Goal: Task Accomplishment & Management: Use online tool/utility

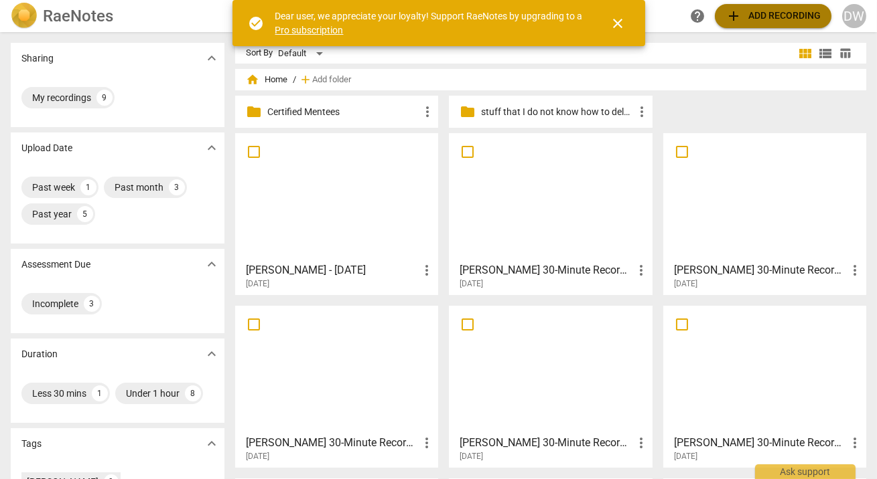
click at [757, 14] on span "add Add recording" at bounding box center [772, 16] width 95 height 16
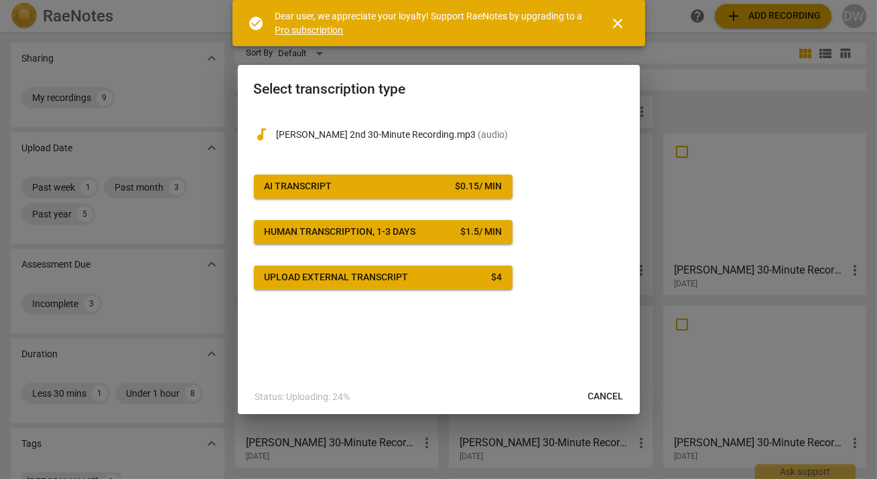
click at [400, 192] on span "AI Transcript $ 0.15 / min" at bounding box center [383, 186] width 237 height 13
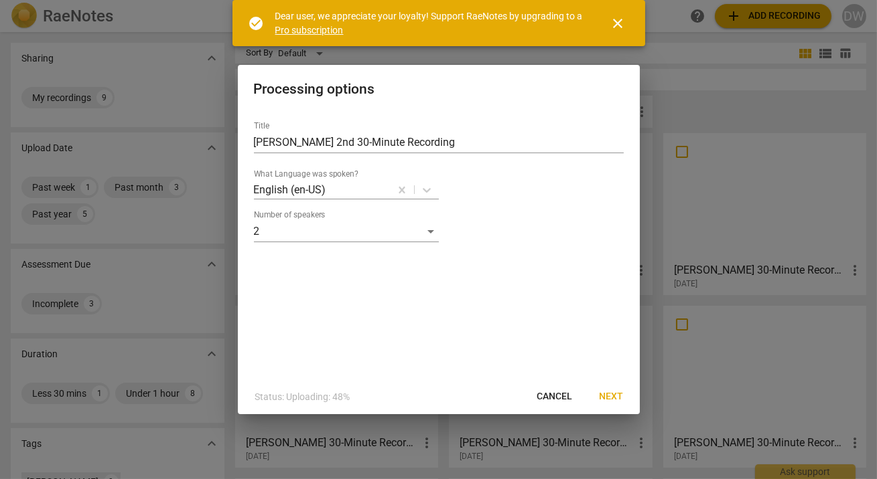
click at [620, 408] on button "Next" at bounding box center [612, 397] width 46 height 24
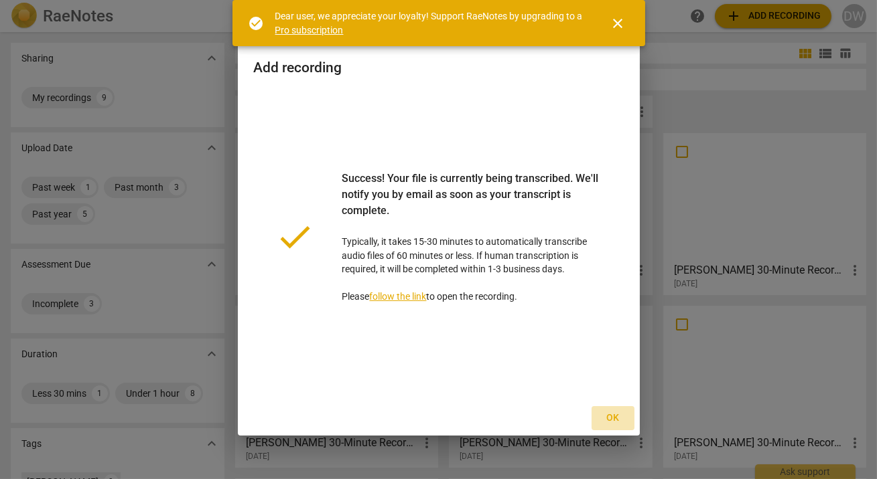
click at [619, 415] on span "Ok" at bounding box center [612, 418] width 21 height 13
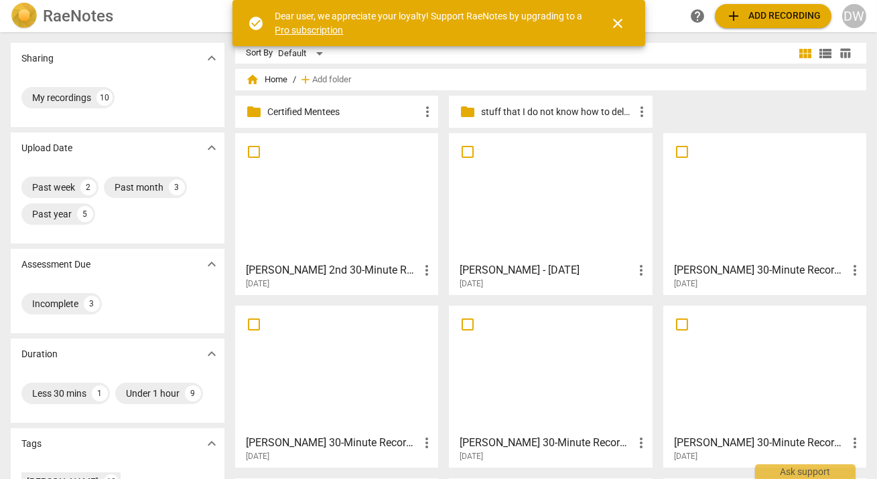
click at [638, 266] on span "more_vert" at bounding box center [641, 271] width 16 height 16
click at [638, 266] on li "Move" at bounding box center [654, 270] width 51 height 32
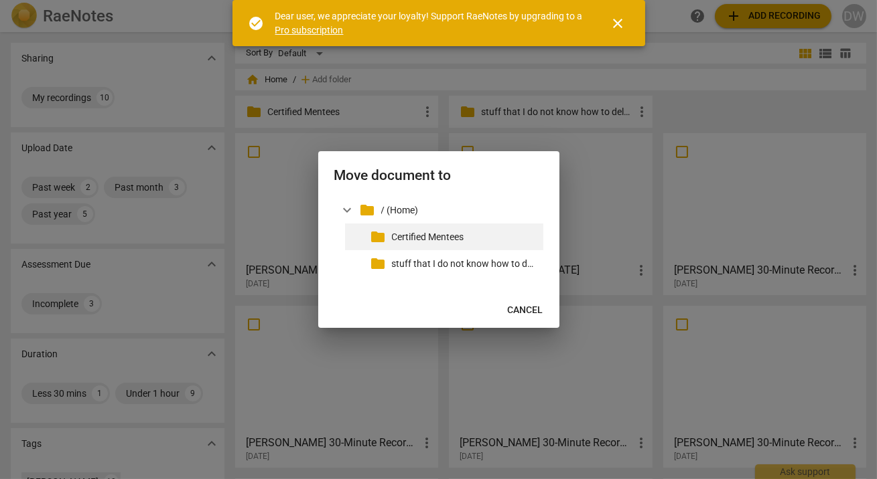
click at [435, 238] on p "Certified Mentees" at bounding box center [465, 237] width 146 height 14
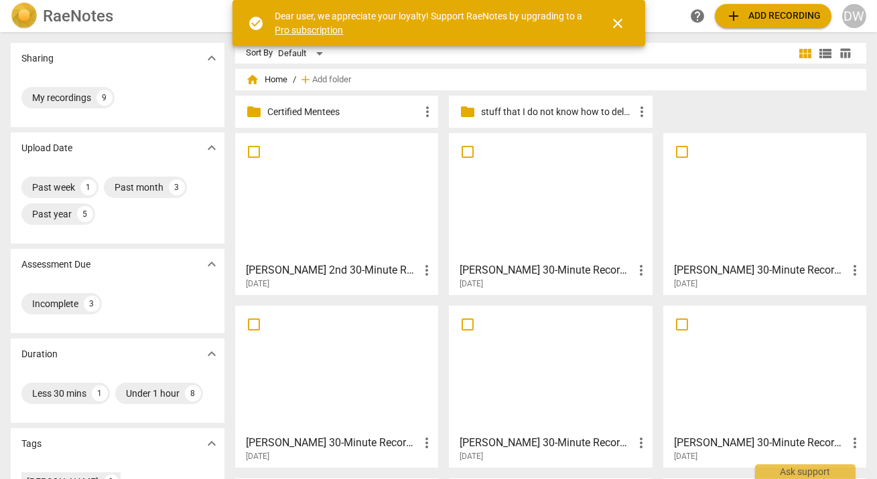
scroll to position [118, 0]
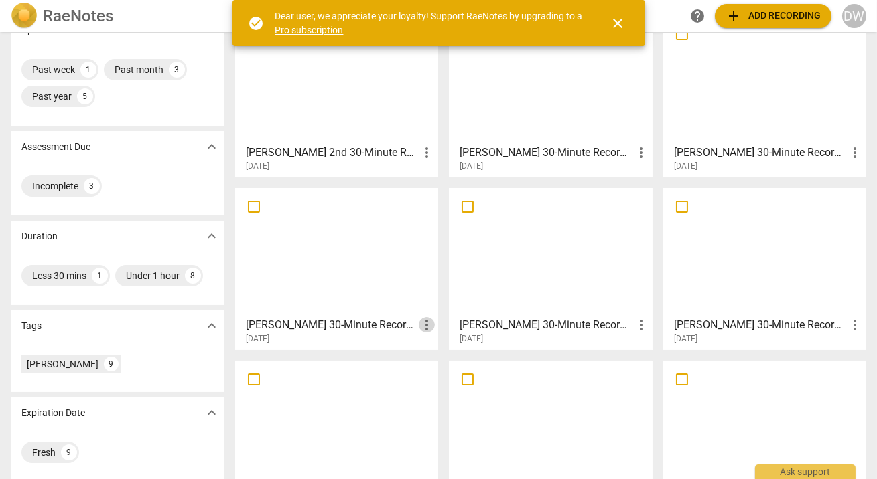
click at [424, 325] on span "more_vert" at bounding box center [427, 325] width 16 height 16
click at [424, 325] on li "Move" at bounding box center [442, 325] width 51 height 32
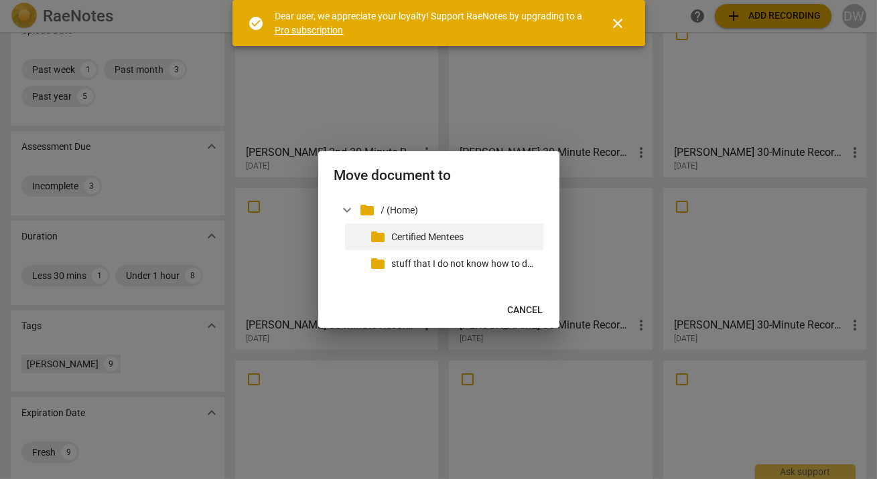
click at [413, 239] on p "Certified Mentees" at bounding box center [465, 237] width 146 height 14
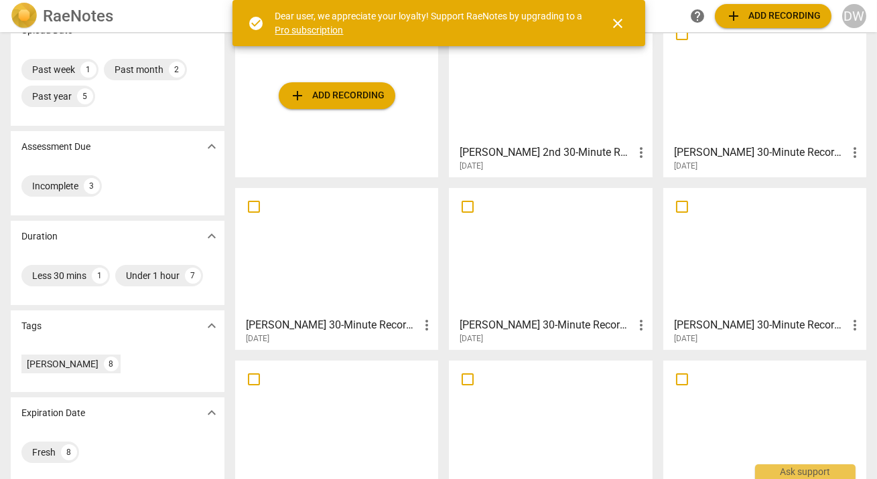
click at [634, 327] on span "more_vert" at bounding box center [641, 325] width 16 height 16
click at [634, 327] on li "Move" at bounding box center [654, 325] width 51 height 32
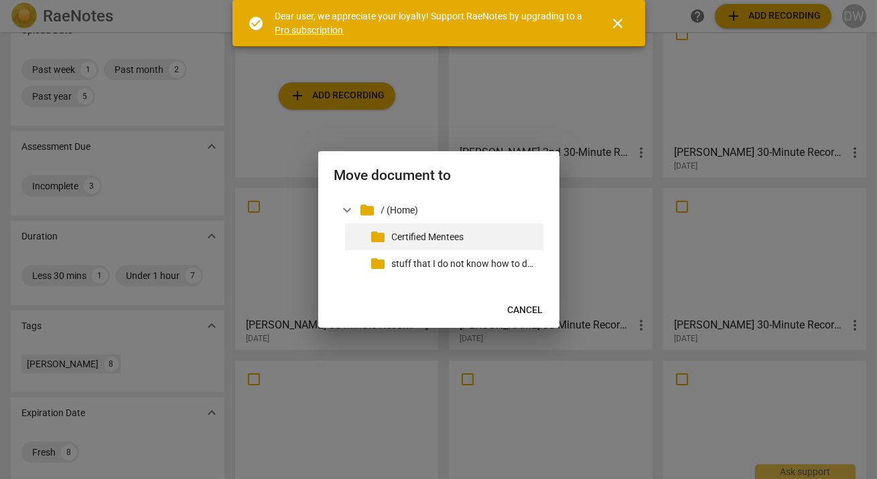
click at [402, 232] on p "Certified Mentees" at bounding box center [465, 237] width 146 height 14
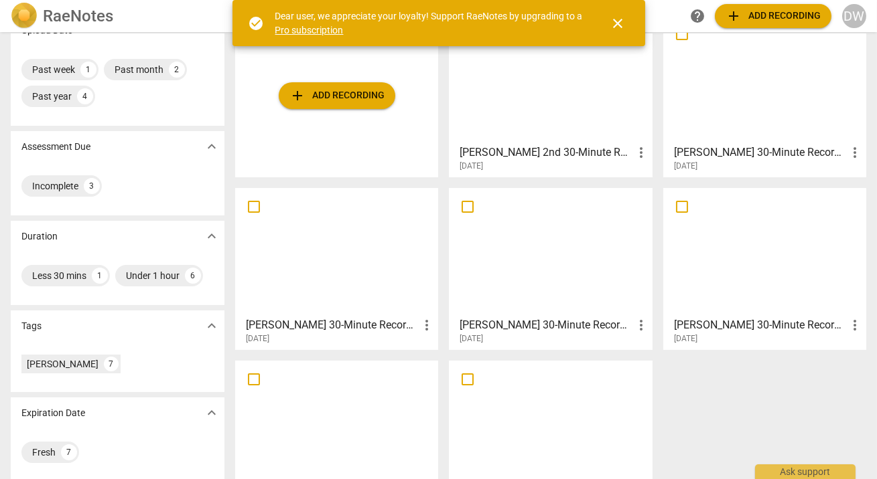
scroll to position [171, 0]
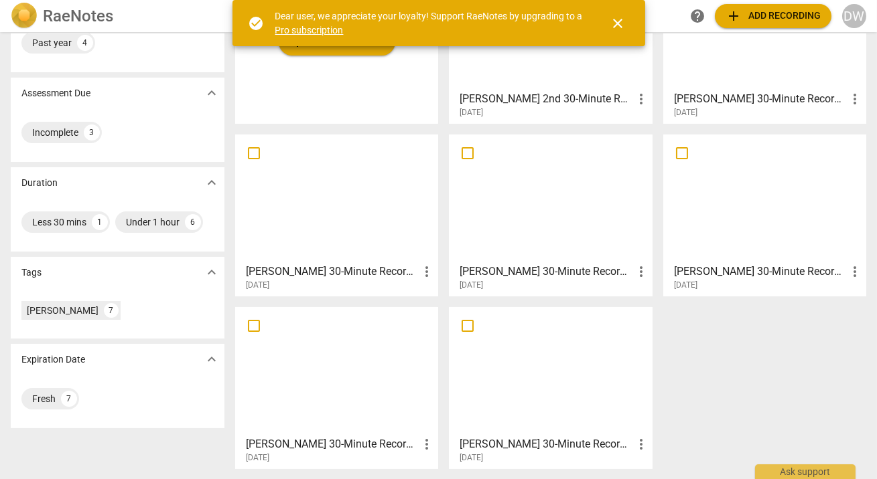
click at [425, 442] on span "more_vert" at bounding box center [427, 445] width 16 height 16
click at [434, 417] on li "Move" at bounding box center [442, 415] width 51 height 32
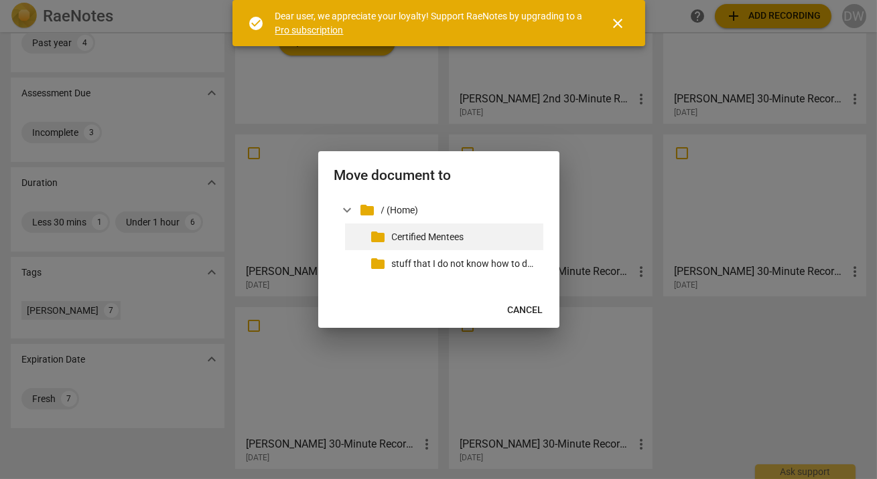
click at [400, 239] on p "Certified Mentees" at bounding box center [465, 237] width 146 height 14
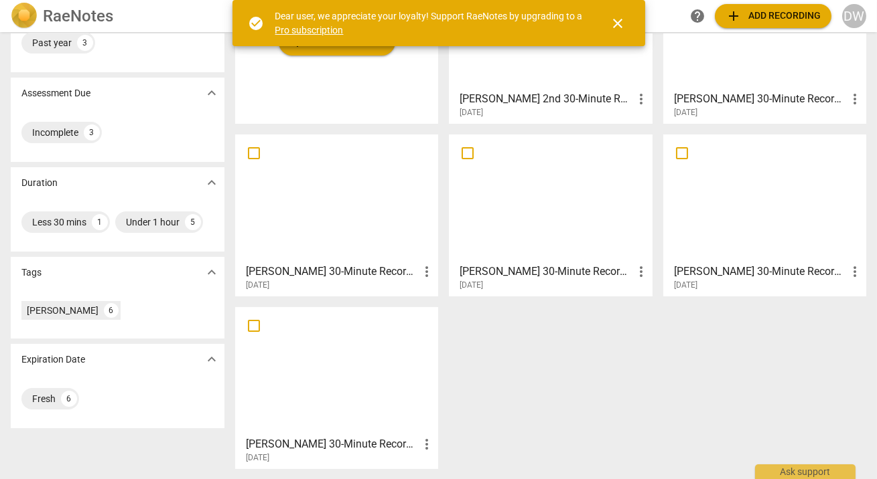
click at [642, 445] on div "add Add recording [PERSON_NAME] 2nd 30-Minute Recording more_vert [DATE] [PERSO…" at bounding box center [556, 221] width 642 height 518
click at [424, 445] on span "more_vert" at bounding box center [427, 445] width 16 height 16
click at [429, 417] on li "Move" at bounding box center [442, 415] width 51 height 32
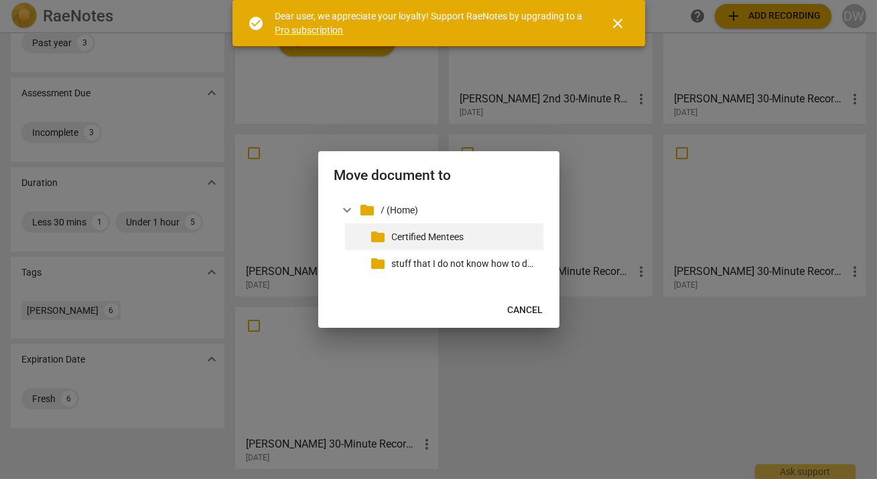
click at [405, 236] on p "Certified Mentees" at bounding box center [465, 237] width 146 height 14
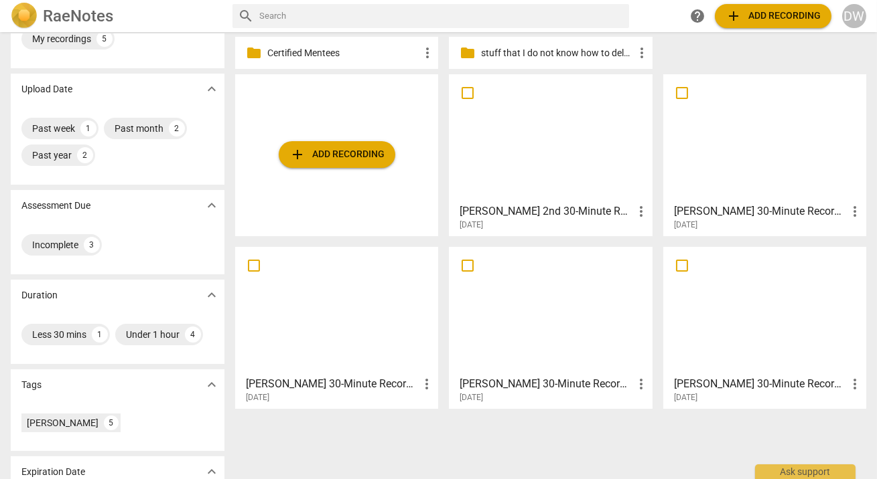
scroll to position [0, 0]
